Goal: Transaction & Acquisition: Purchase product/service

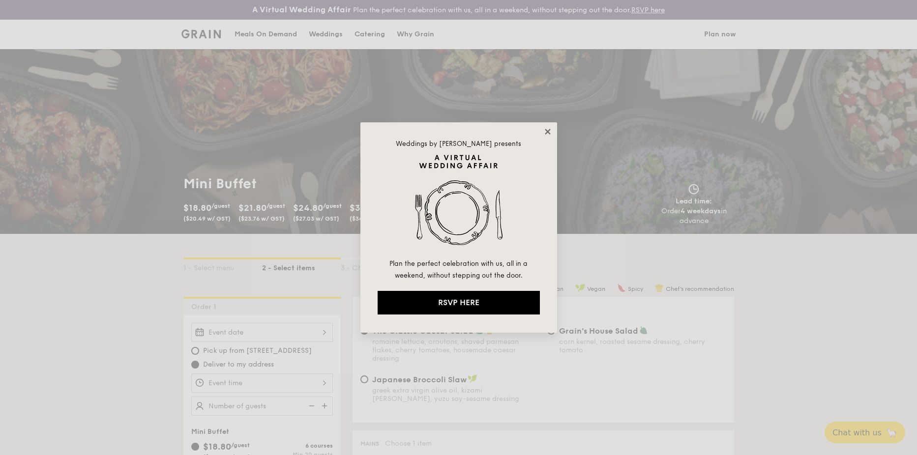
click at [543, 130] on icon at bounding box center [547, 131] width 9 height 9
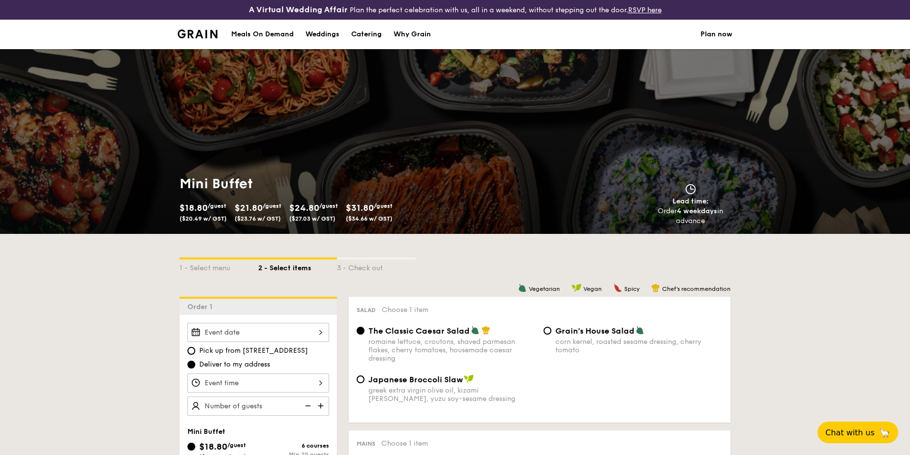
click at [269, 36] on div "Meals On Demand" at bounding box center [262, 35] width 62 height 30
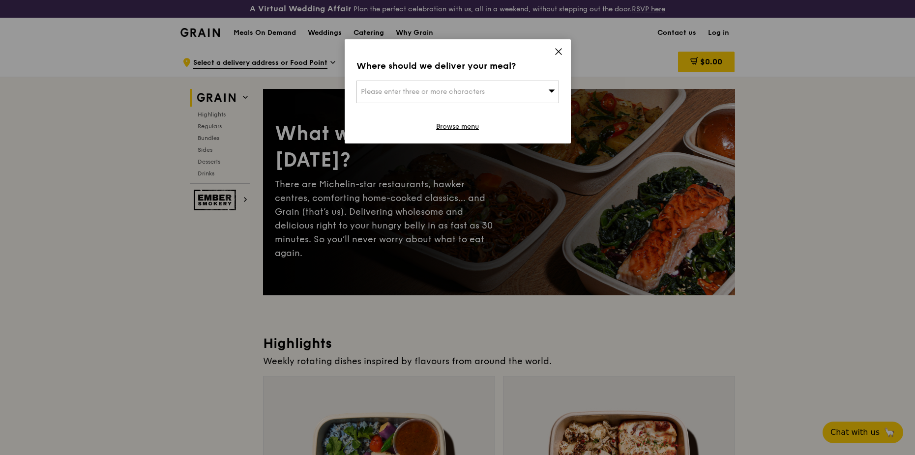
click at [490, 84] on div "Please enter three or more characters" at bounding box center [457, 92] width 203 height 23
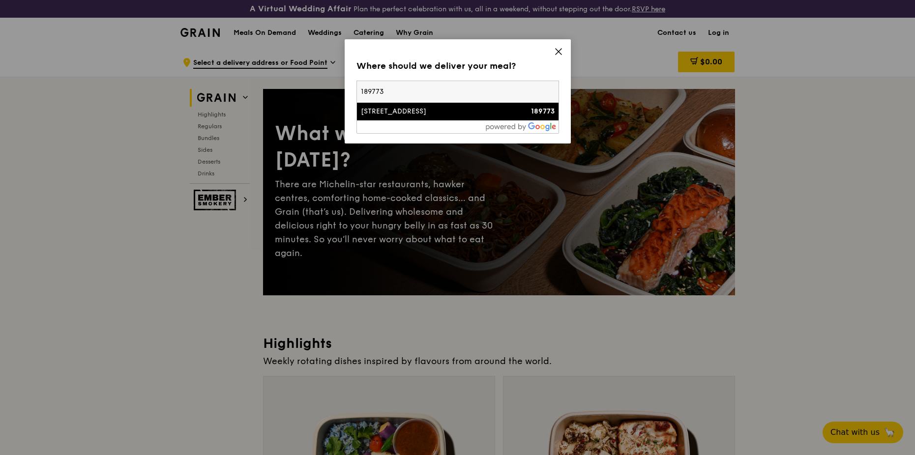
type input "189773"
click at [473, 113] on div "[STREET_ADDRESS]" at bounding box center [434, 112] width 146 height 10
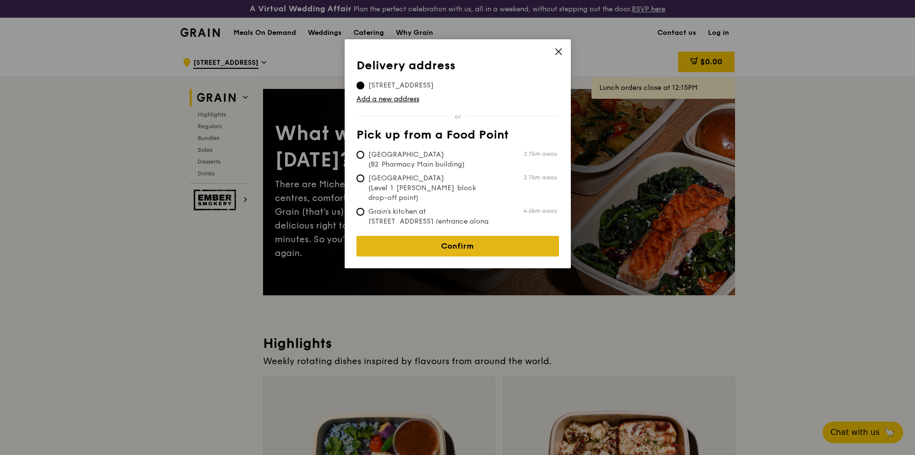
click at [500, 239] on link "Confirm" at bounding box center [457, 246] width 203 height 21
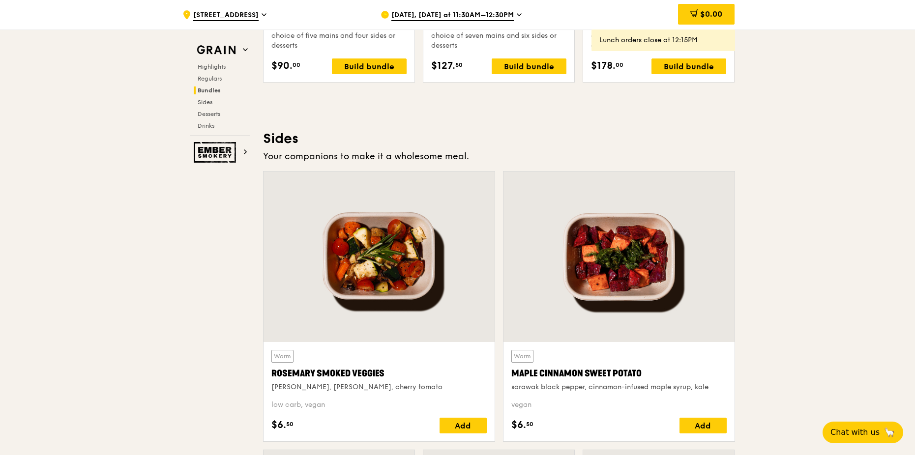
scroll to position [2128, 0]
click at [868, 325] on div ".cls-1 { fill: none; stroke: #fff; stroke-linecap: round; stroke-linejoin: roun…" at bounding box center [457, 0] width 915 height 4162
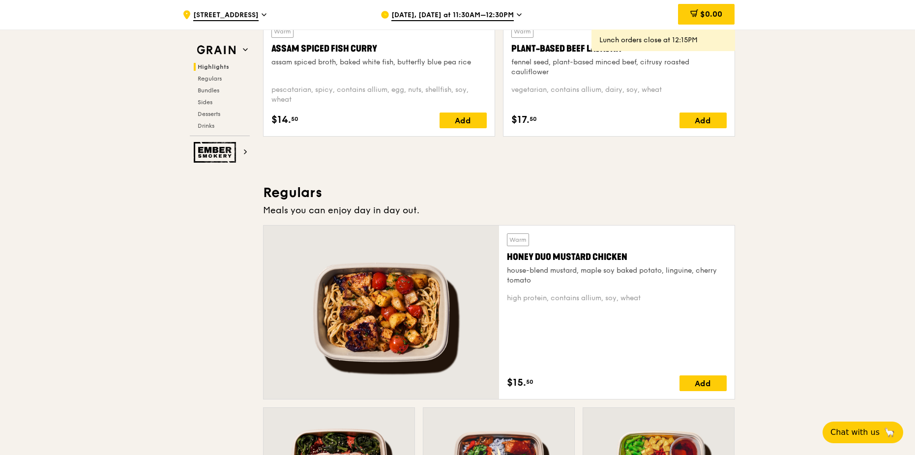
scroll to position [736, 0]
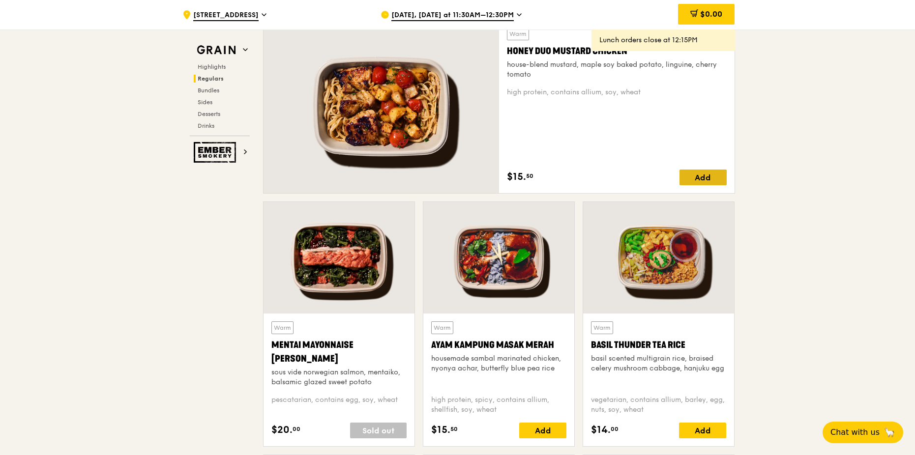
click at [719, 179] on div "Add" at bounding box center [703, 178] width 47 height 16
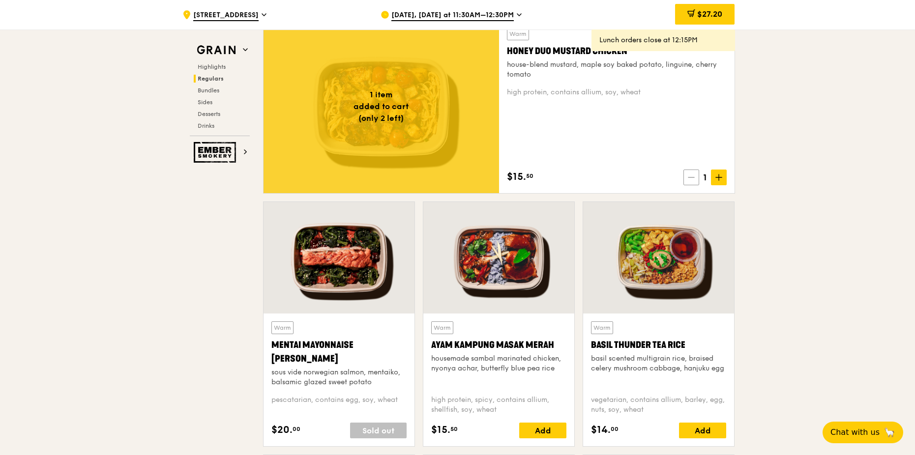
click at [694, 173] on span at bounding box center [691, 178] width 16 height 16
